Goal: Communication & Community: Answer question/provide support

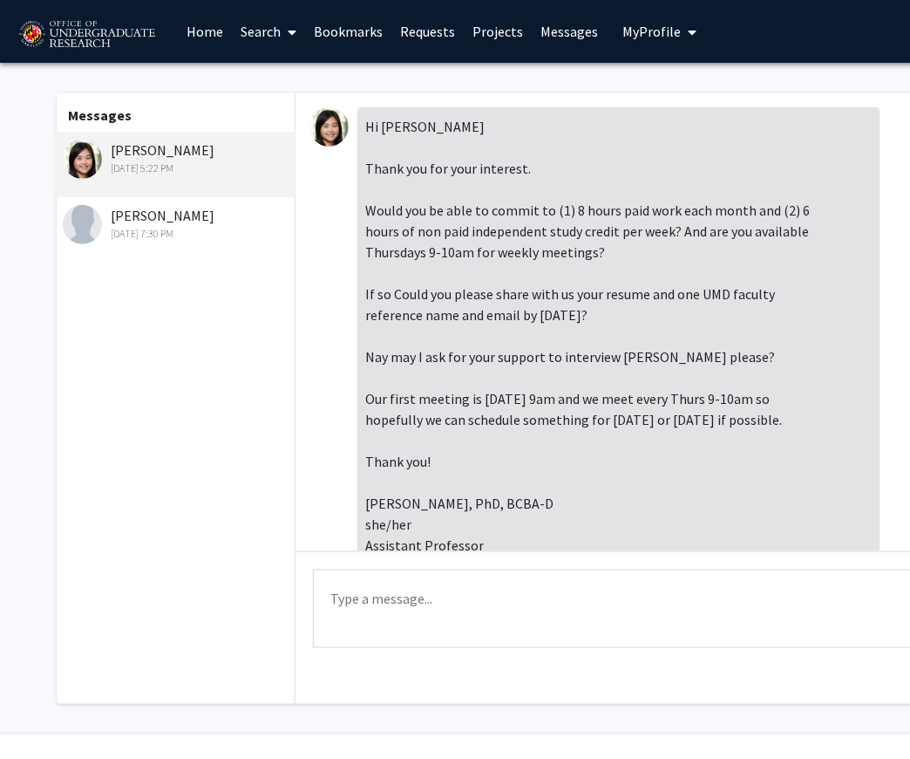
click at [572, 589] on textarea "Type a message" at bounding box center [642, 608] width 659 height 78
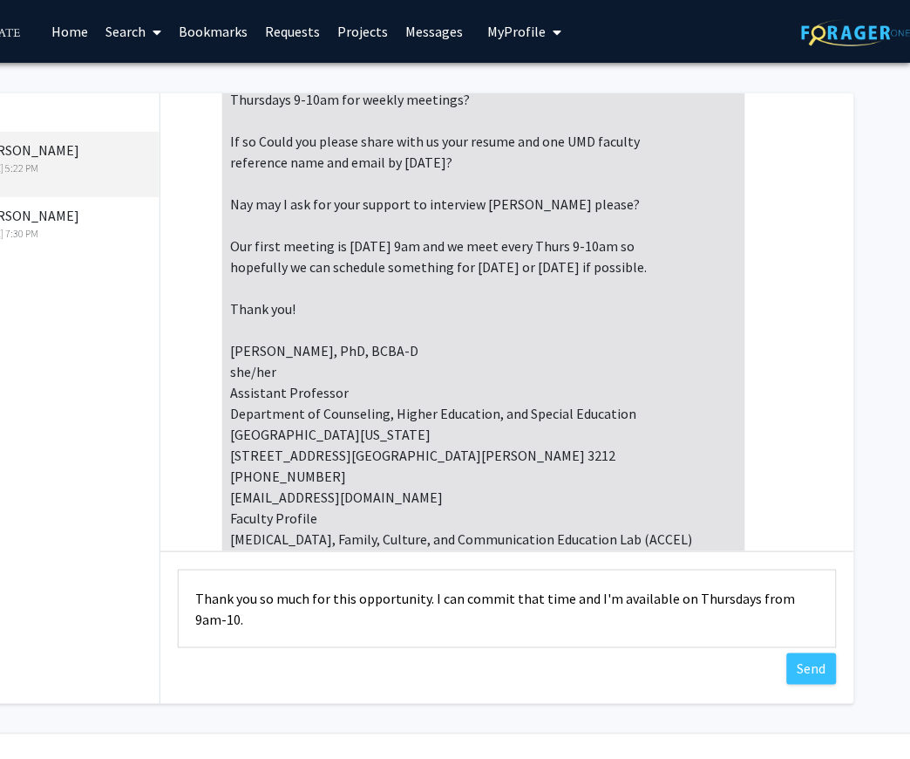
scroll to position [150, 0]
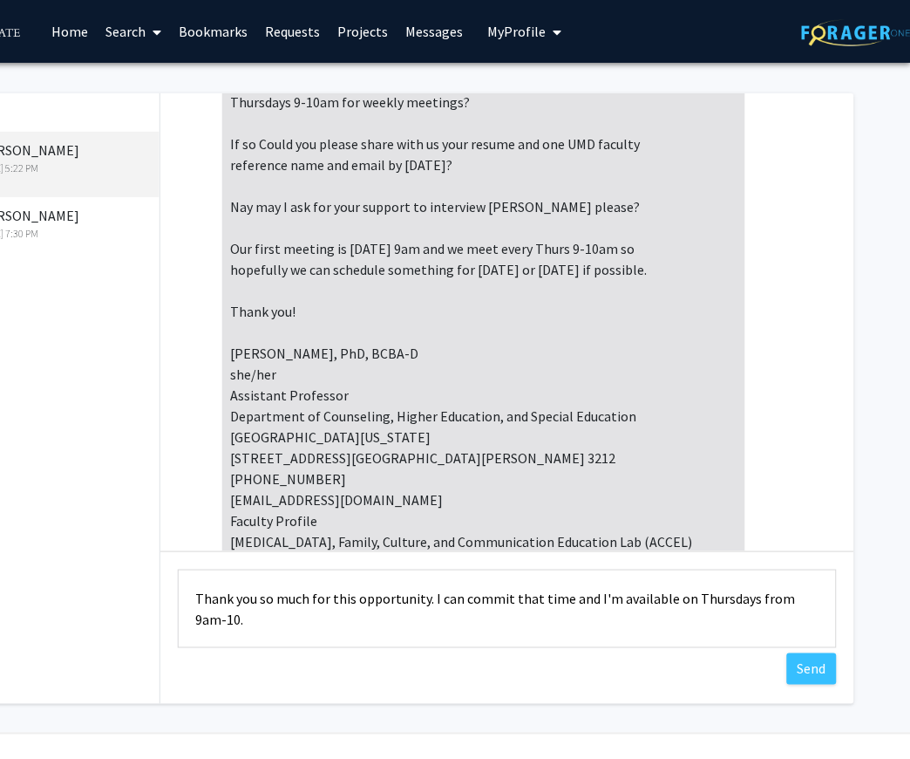
click at [419, 419] on div "Hi [PERSON_NAME] Thank you for your interest. Would you be able to commit to (1…" at bounding box center [483, 258] width 523 height 603
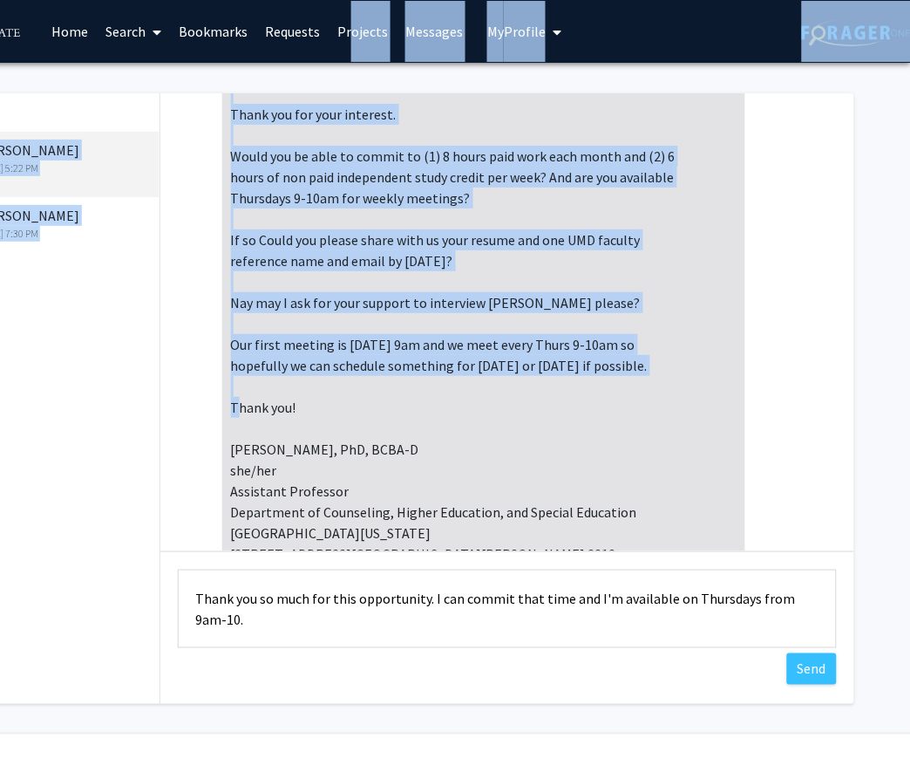
scroll to position [0, 0]
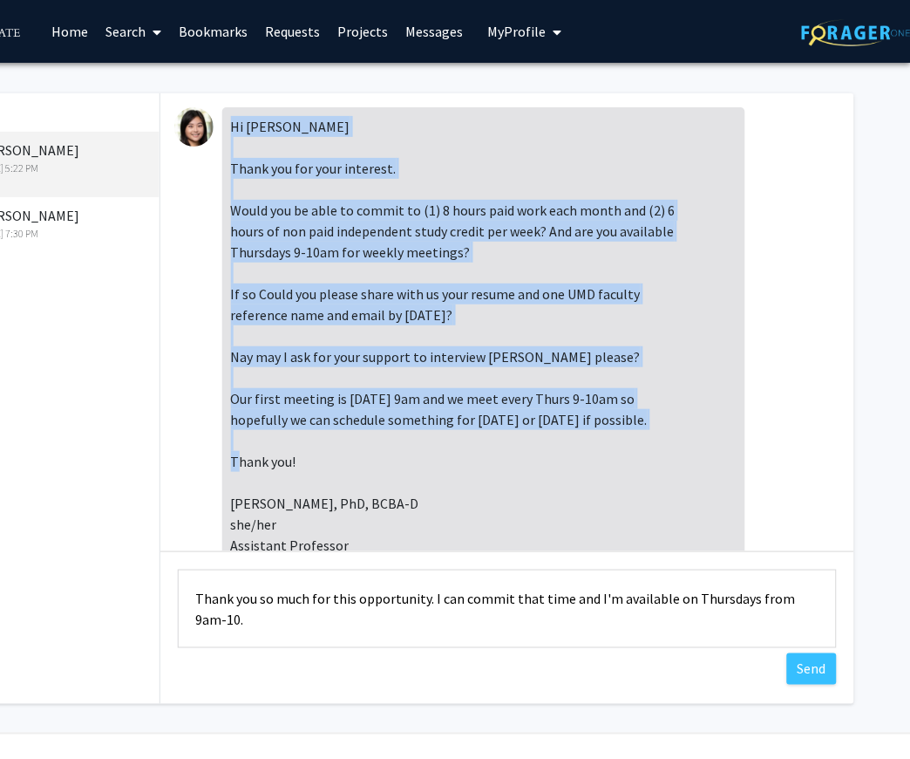
drag, startPoint x: 375, startPoint y: 323, endPoint x: 226, endPoint y: 125, distance: 247.8
click at [226, 125] on div "Hi [PERSON_NAME] Thank you for your interest. Would you be able to commit to (1…" at bounding box center [483, 408] width 523 height 603
copy div "Hi [PERSON_NAME] Thank you for your interest. Would you be able to commit to (1…"
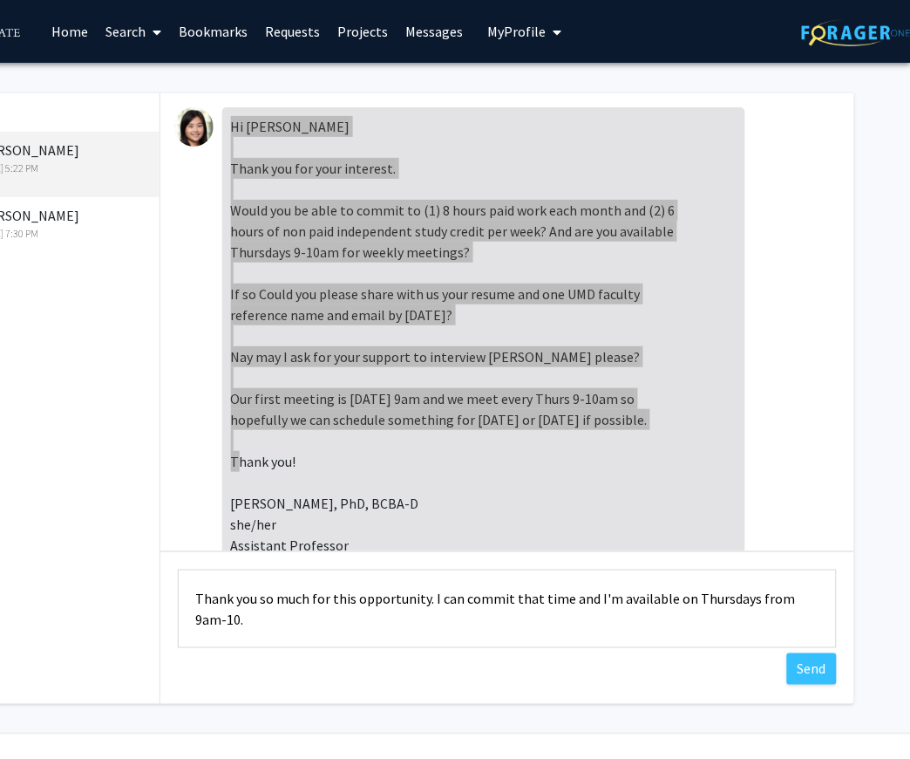
drag, startPoint x: 640, startPoint y: 13, endPoint x: 658, endPoint y: 446, distance: 433.8
click at [658, 446] on div "Hi [PERSON_NAME] Thank you for your interest. Would you be able to commit to (1…" at bounding box center [483, 408] width 523 height 603
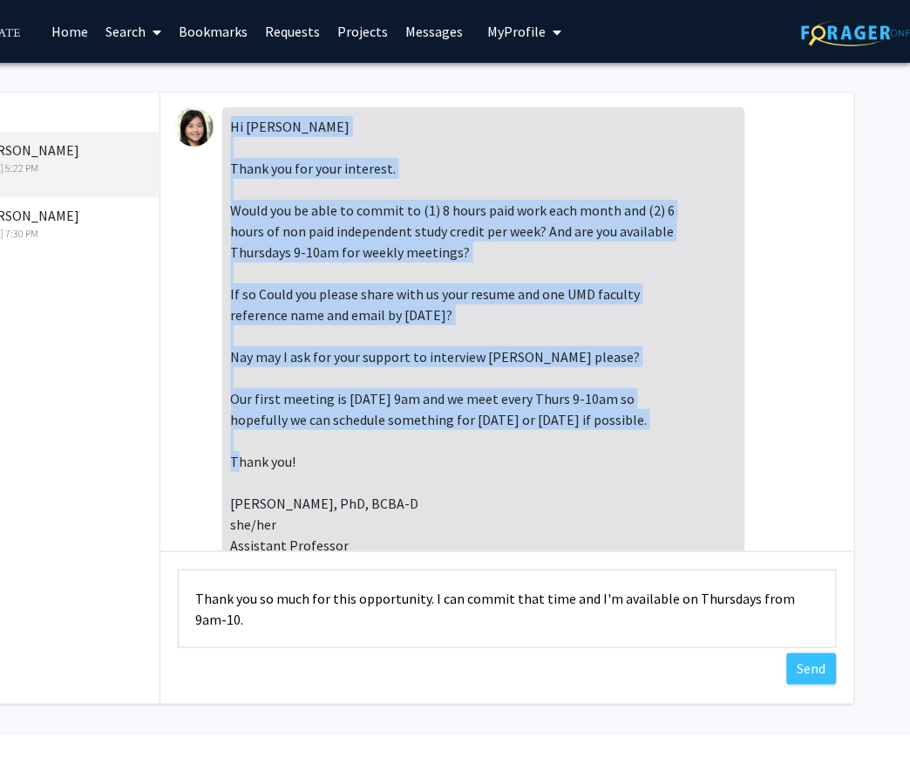
click at [594, 456] on div "Hi [PERSON_NAME] Thank you for your interest. Would you be able to commit to (1…" at bounding box center [483, 408] width 523 height 603
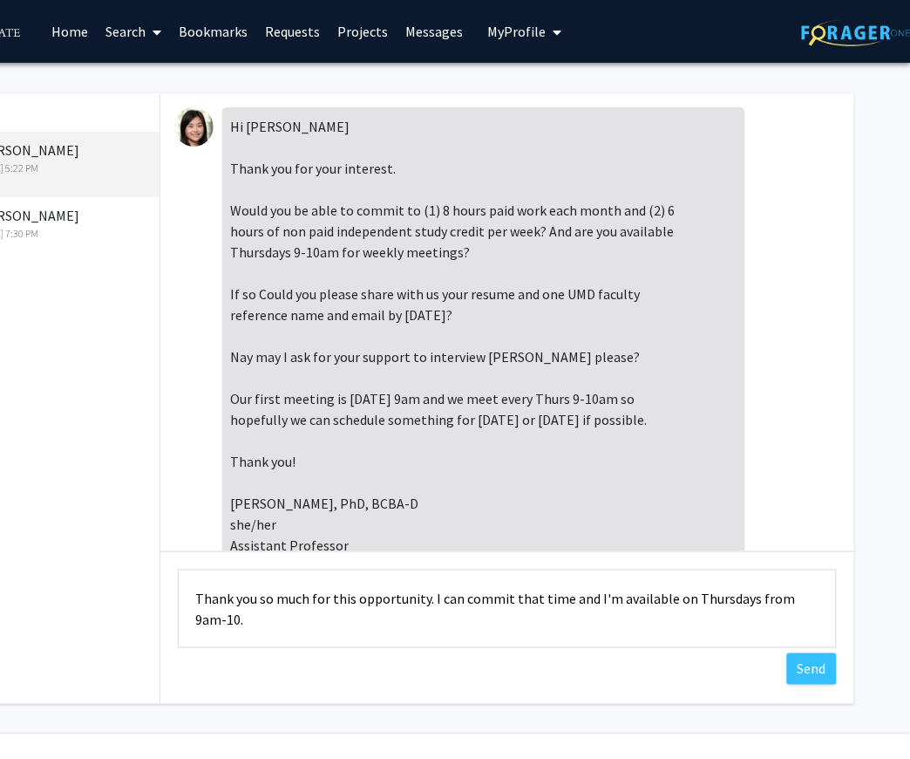
drag, startPoint x: 318, startPoint y: 618, endPoint x: 160, endPoint y: 586, distance: 161.9
click at [160, 586] on div "Type a message Thank you so much for this opportunity. I can commit that time a…" at bounding box center [507, 610] width 694 height 119
paste textarea "Hi [Name], Thank you for getting back to me. Yes, I would be able to commit to …"
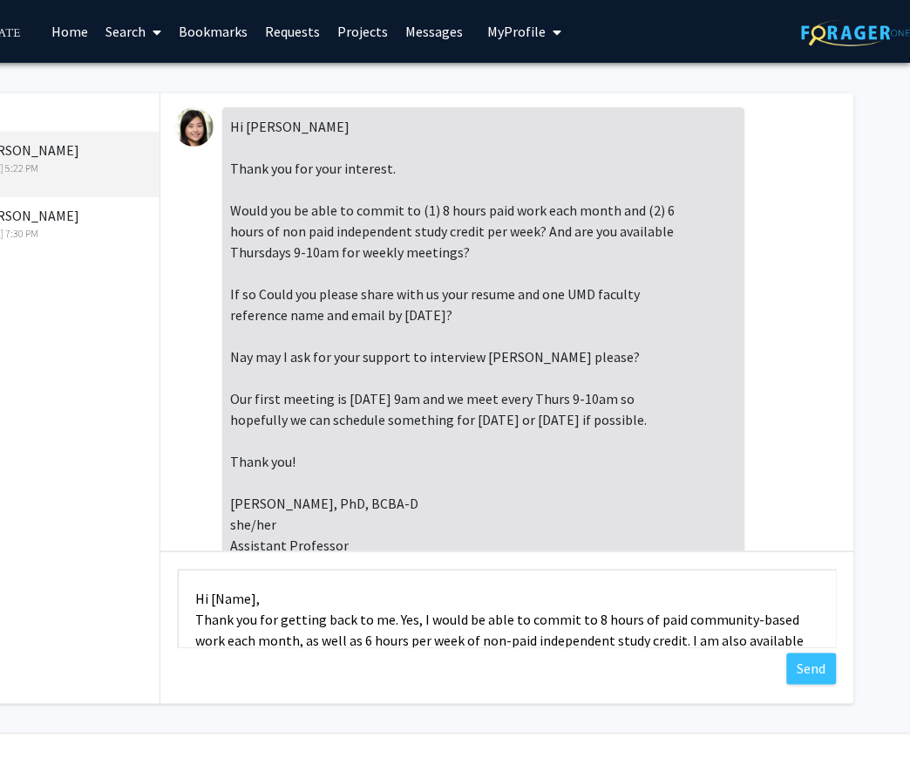
drag, startPoint x: 323, startPoint y: 626, endPoint x: 340, endPoint y: 351, distance: 275.2
click at [341, 351] on div "Hi [PERSON_NAME] Thank you for your interest. Would you be able to commit to (1…" at bounding box center [507, 398] width 694 height 610
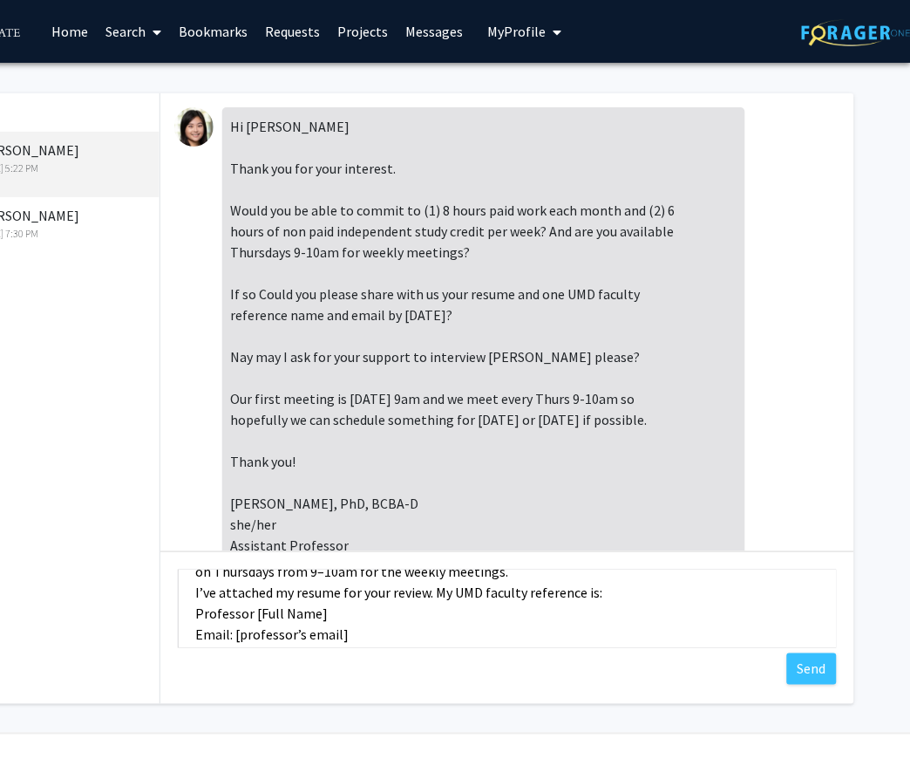
scroll to position [85, 0]
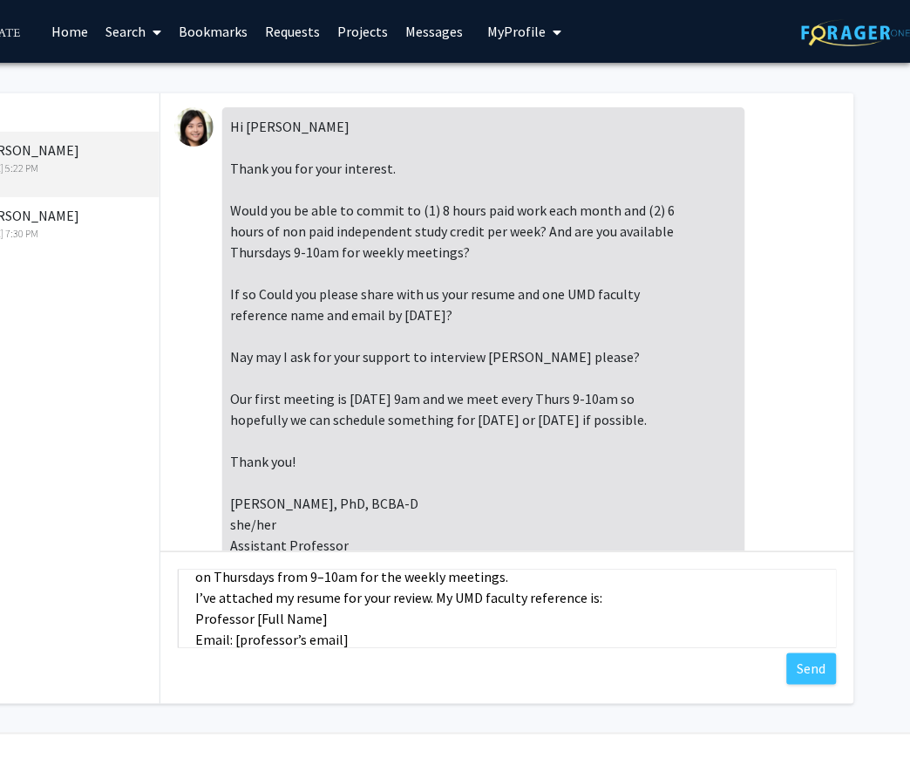
click at [450, 614] on textarea "Hi [Name], Thank you for getting back to me. Yes, I would be able to commit to …" at bounding box center [507, 608] width 659 height 78
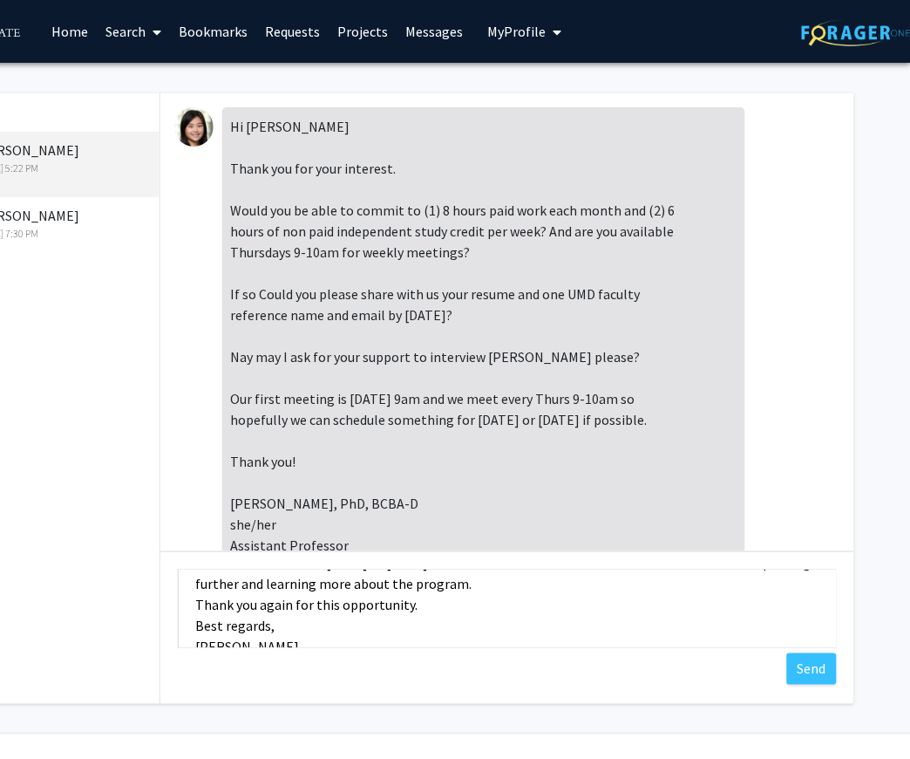
scroll to position [0, 0]
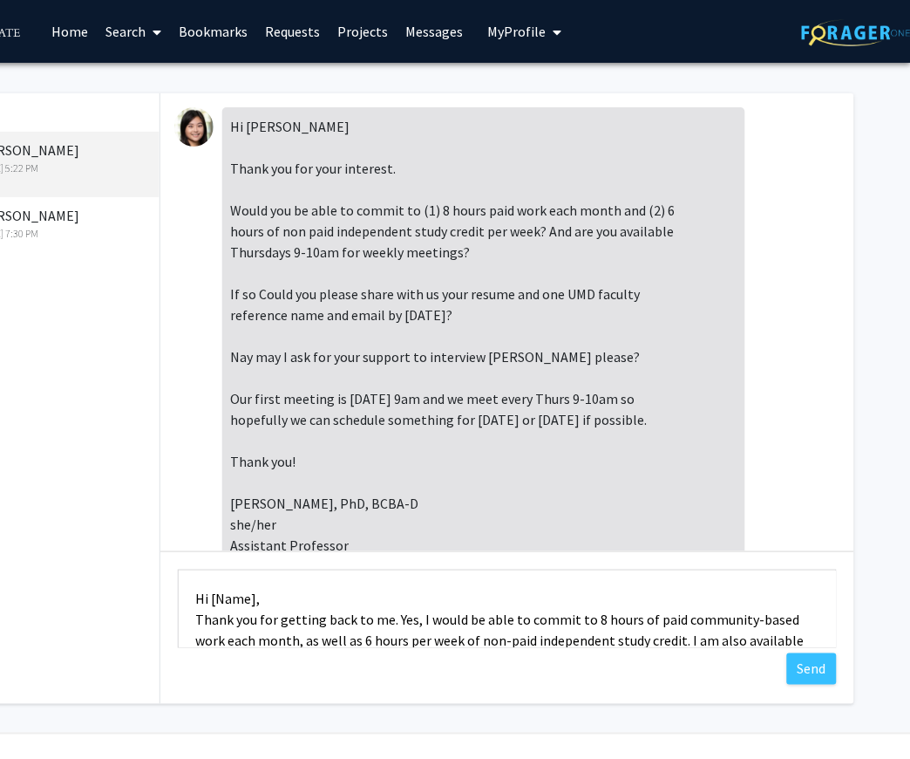
drag, startPoint x: 376, startPoint y: 621, endPoint x: 358, endPoint y: 404, distance: 217.9
click at [358, 404] on div "Hi [PERSON_NAME] Thank you for your interest. Would you be able to commit to (1…" at bounding box center [507, 398] width 694 height 610
paste textarea "[PERSON_NAME], Thank you for getting back to me. Yes, I would be able to commit…"
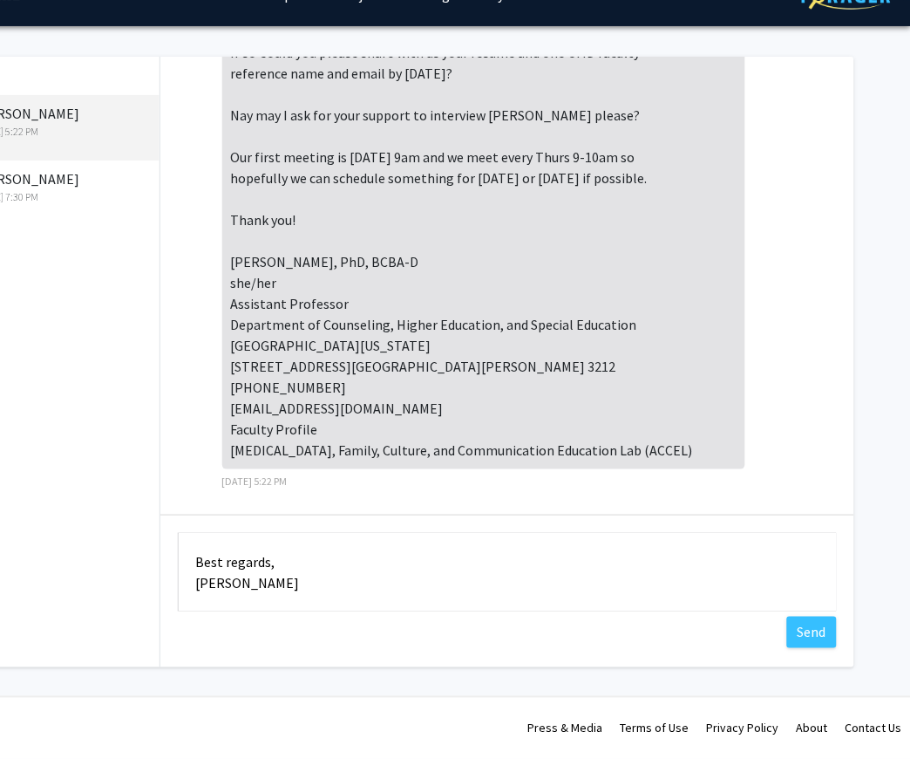
scroll to position [323, 0]
click at [541, 579] on textarea "Hi [PERSON_NAME], Thank you for getting back to me. Yes, I would be able to com…" at bounding box center [507, 572] width 659 height 78
type textarea "Hi [PERSON_NAME], Thank you for getting back to me. Yes, I would be able to com…"
click at [822, 636] on button "Send" at bounding box center [812, 631] width 50 height 31
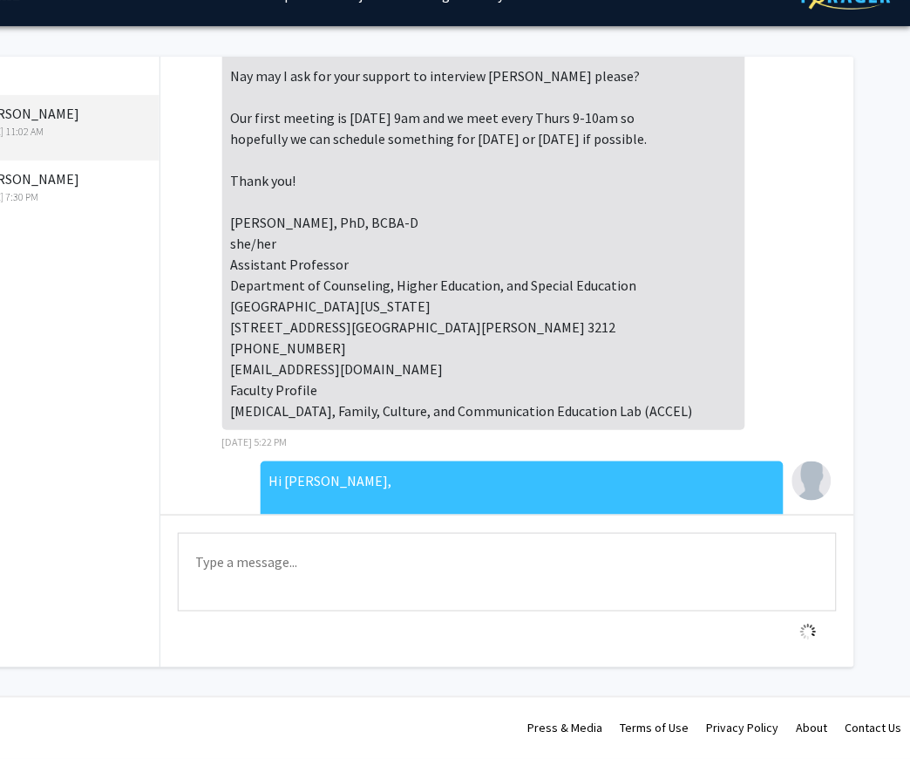
scroll to position [681, 0]
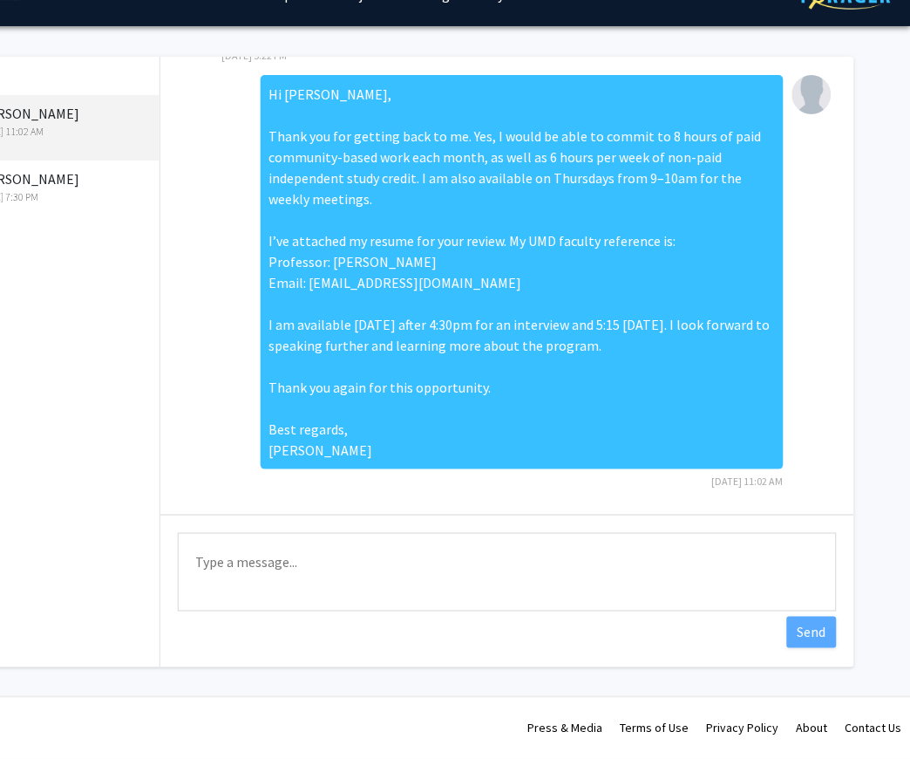
click at [733, 555] on textarea "Type a message" at bounding box center [507, 572] width 659 height 78
drag, startPoint x: 897, startPoint y: 376, endPoint x: 554, endPoint y: 549, distance: 384.9
click at [554, 549] on textarea "/Users/[PERSON_NAME]/Downloads/Resume a.pdf" at bounding box center [507, 572] width 659 height 78
type textarea "/Users/[PERSON_NAME]/Downloads/Resume a.pdf"
click at [805, 638] on button "Send" at bounding box center [812, 631] width 50 height 31
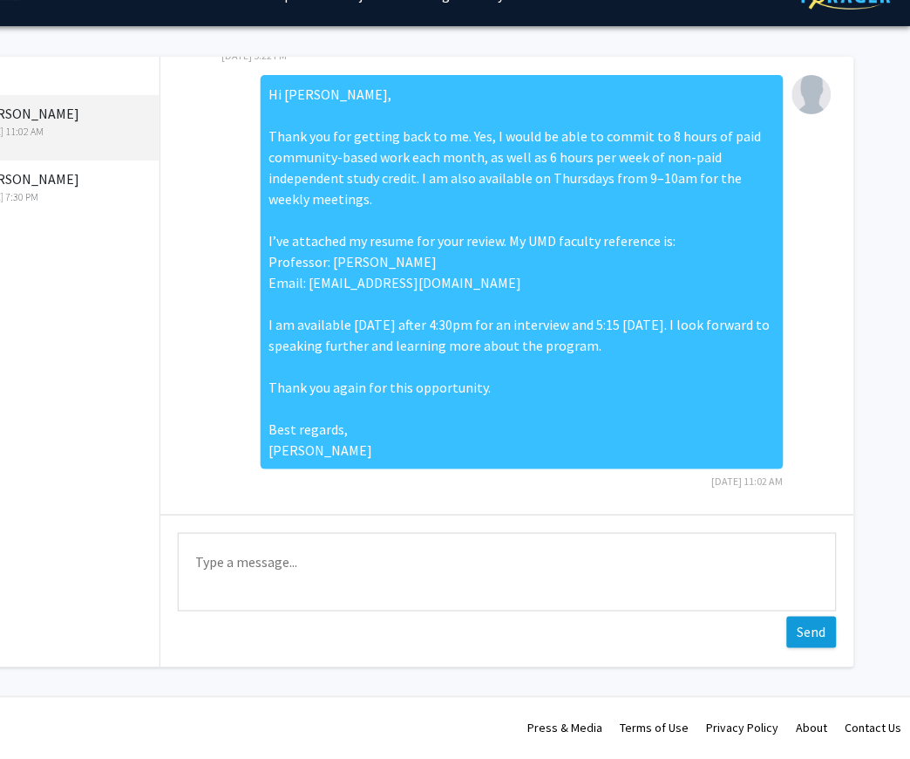
scroll to position [752, 0]
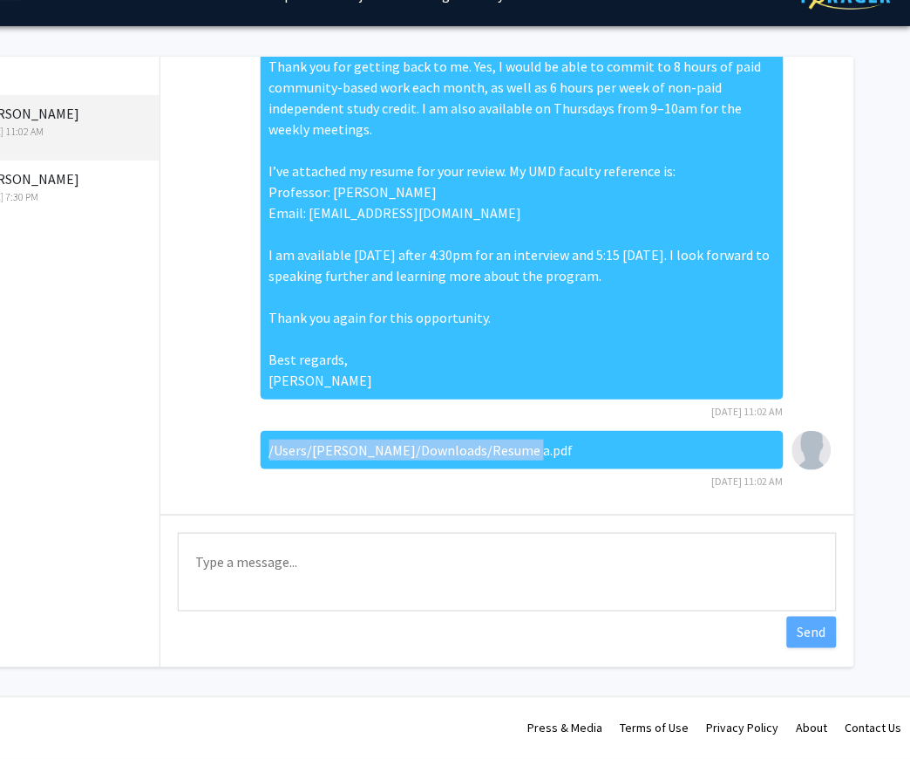
drag, startPoint x: 513, startPoint y: 446, endPoint x: 187, endPoint y: 443, distance: 326.1
click at [187, 443] on div "/Users/[PERSON_NAME]/Downloads/Resume a.pdf [DATE] 11:02 AM" at bounding box center [507, 466] width 666 height 70
click at [399, 448] on div "/Users/[PERSON_NAME]/Downloads/Resume a.pdf" at bounding box center [522, 450] width 523 height 38
click at [357, 562] on textarea "Type a message" at bounding box center [507, 572] width 659 height 78
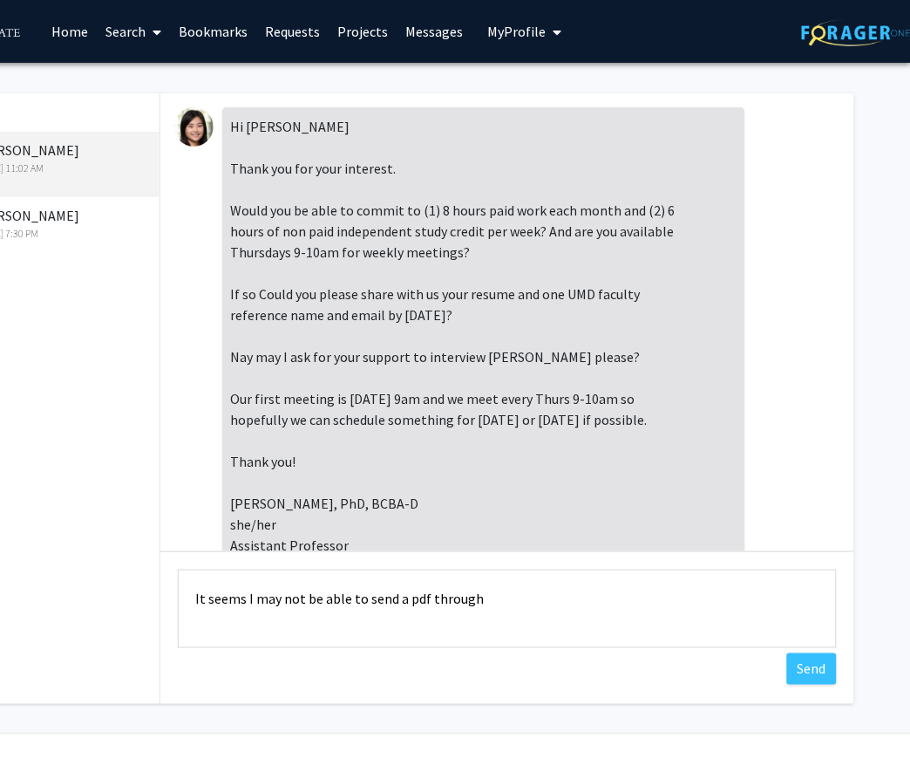
scroll to position [0, 135]
click at [570, 614] on textarea "It seems I may not be able to send a pdf through Forager One." at bounding box center [507, 608] width 659 height 78
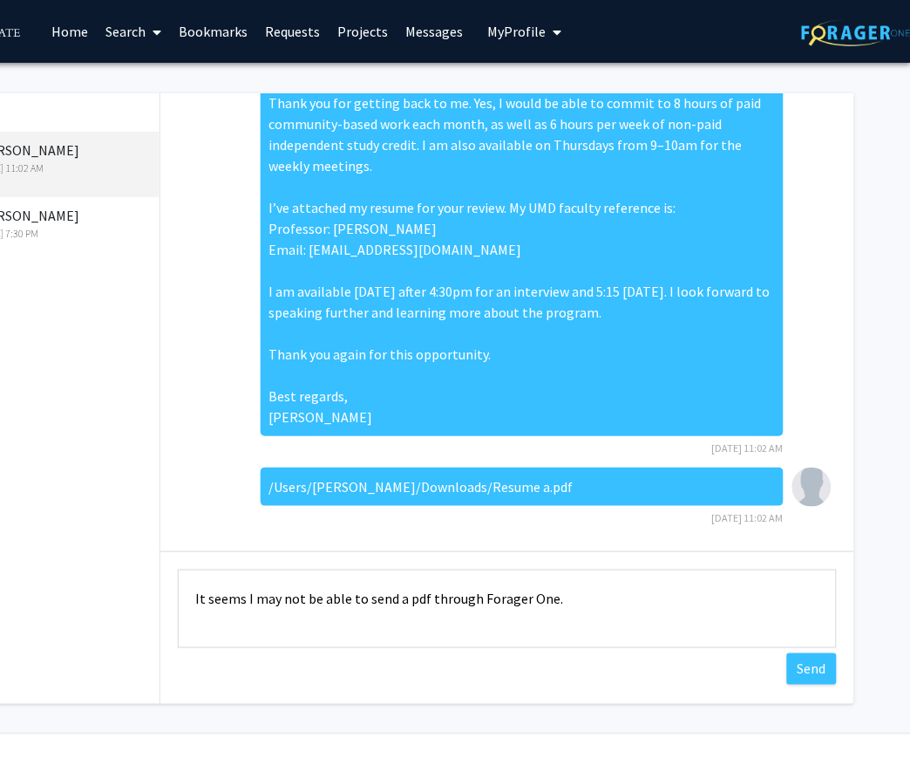
scroll to position [752, 0]
paste textarea "can’t upload a PDF through Forager One. Could you please share your best email …"
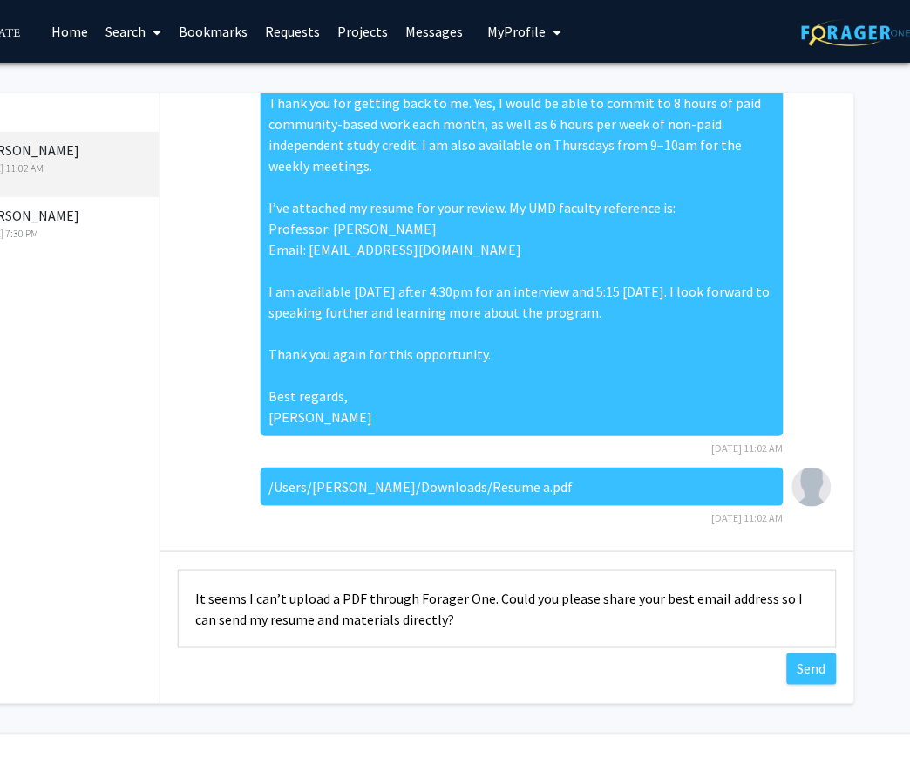
scroll to position [2, 0]
click at [377, 620] on textarea "It seems I can’t upload a PDF through Forager One. Could you please share your …" at bounding box center [507, 608] width 659 height 78
click at [437, 623] on textarea "It seems I can’t upload a PDF through Forager One. Could you please share your …" at bounding box center [507, 608] width 659 height 78
type textarea "It seems I can’t upload a PDF through Forager One. Could you please share your …"
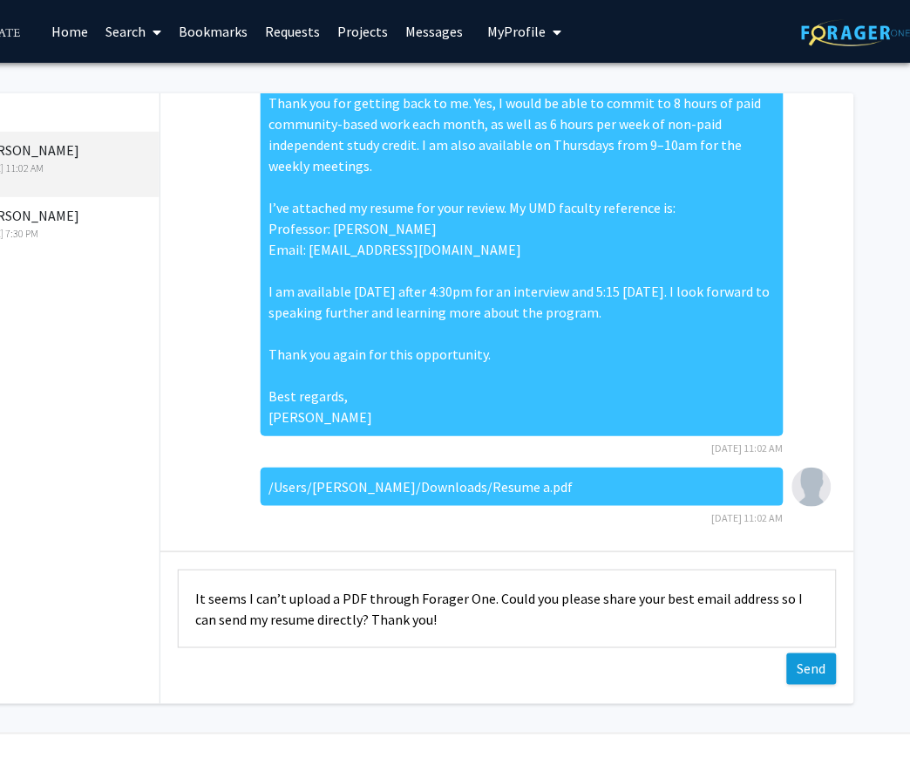
click at [827, 679] on button "Send" at bounding box center [812, 668] width 50 height 31
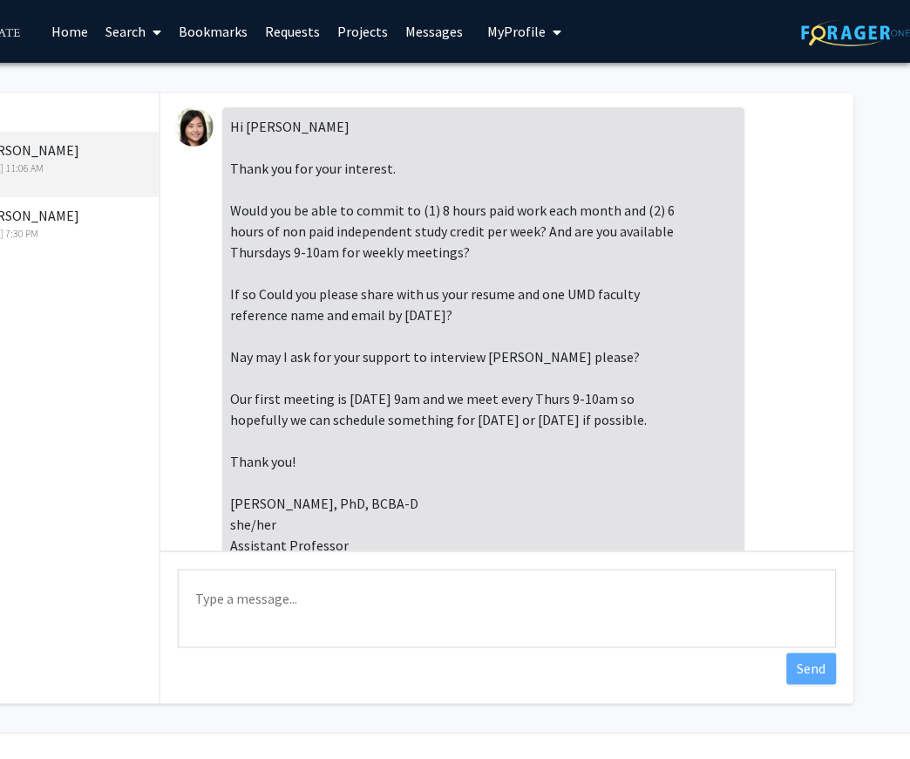
scroll to position [0, 135]
